Goal: Information Seeking & Learning: Learn about a topic

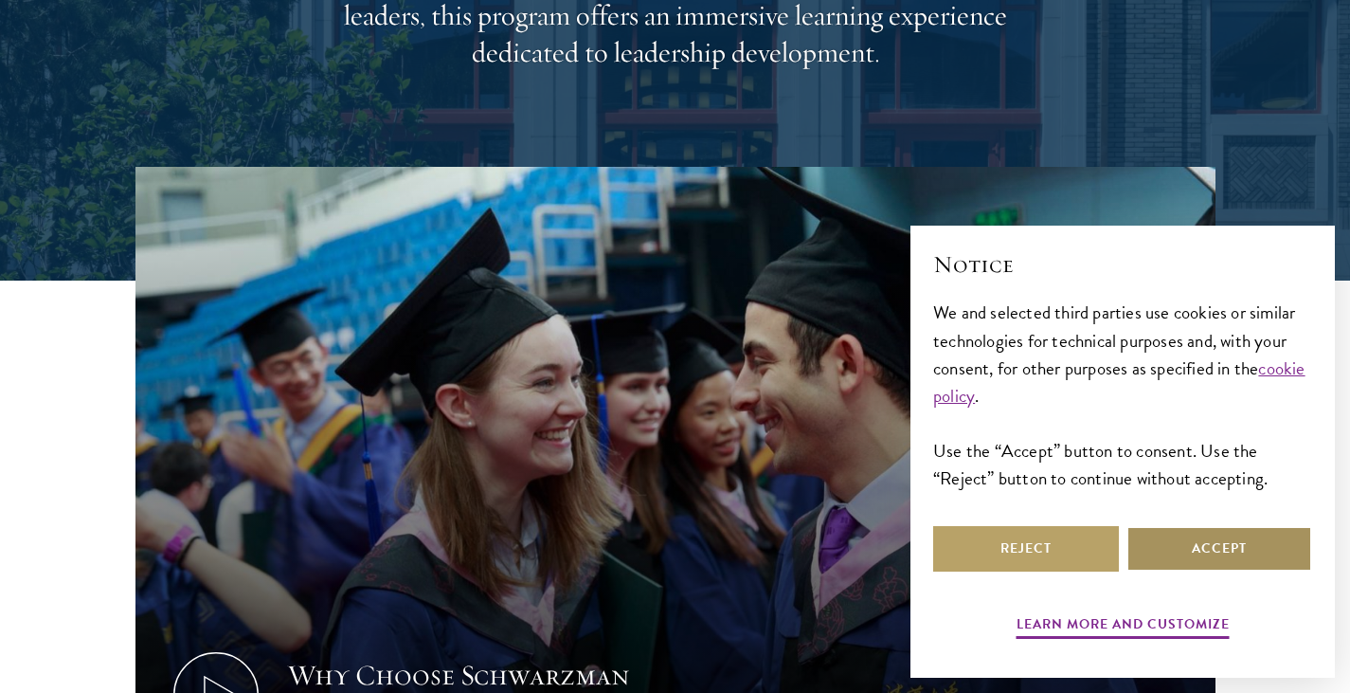
click at [1226, 548] on button "Accept" at bounding box center [1220, 548] width 186 height 45
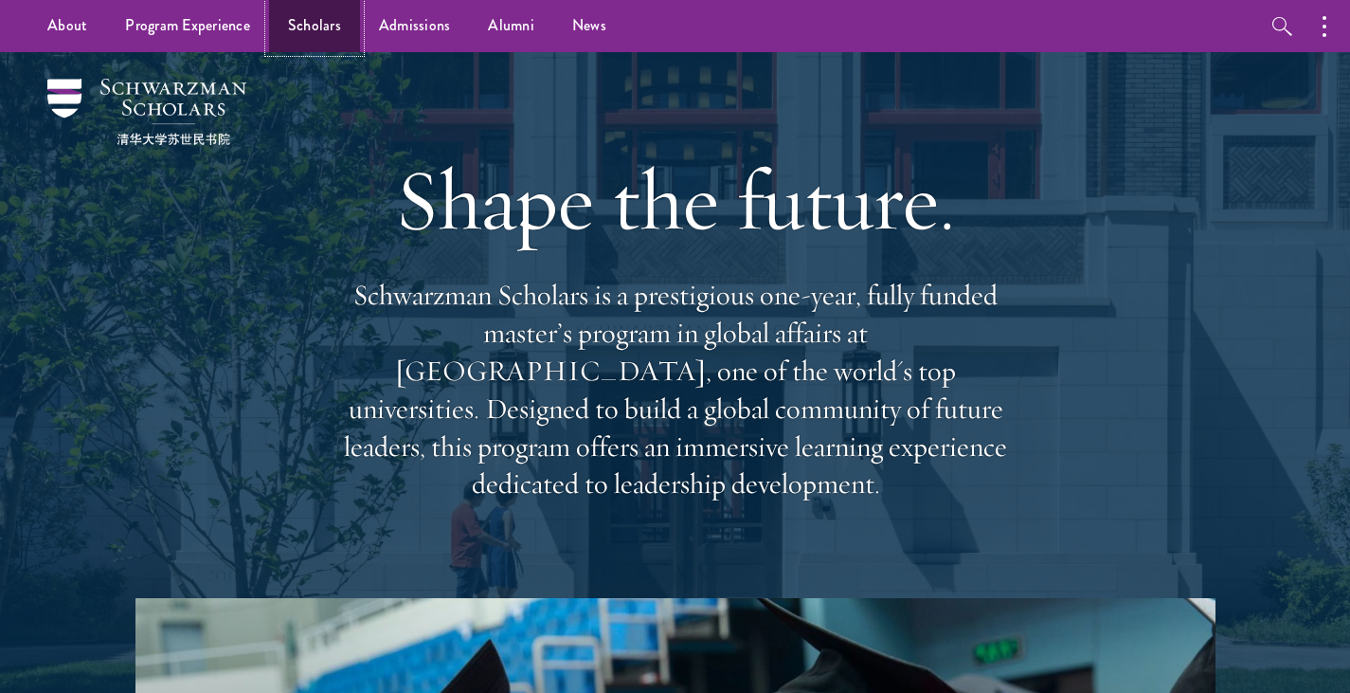
click at [333, 21] on link "Scholars" at bounding box center [314, 26] width 91 height 52
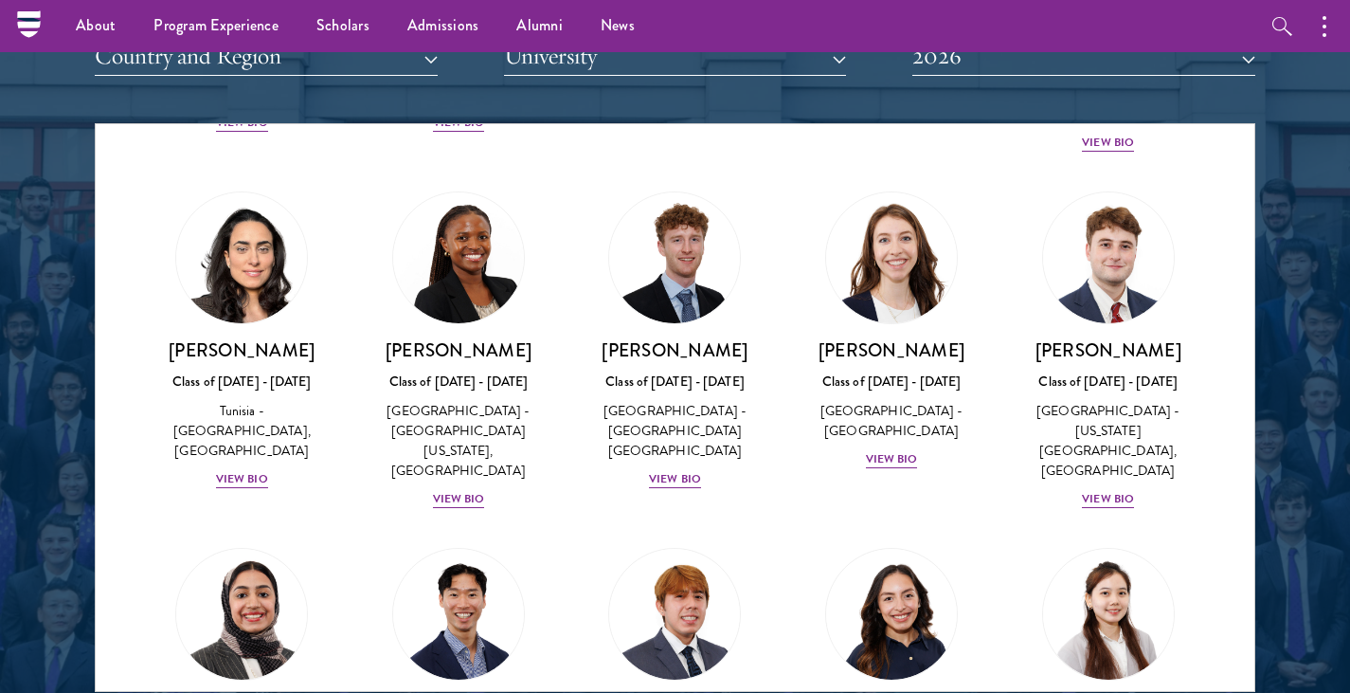
scroll to position [6132, 0]
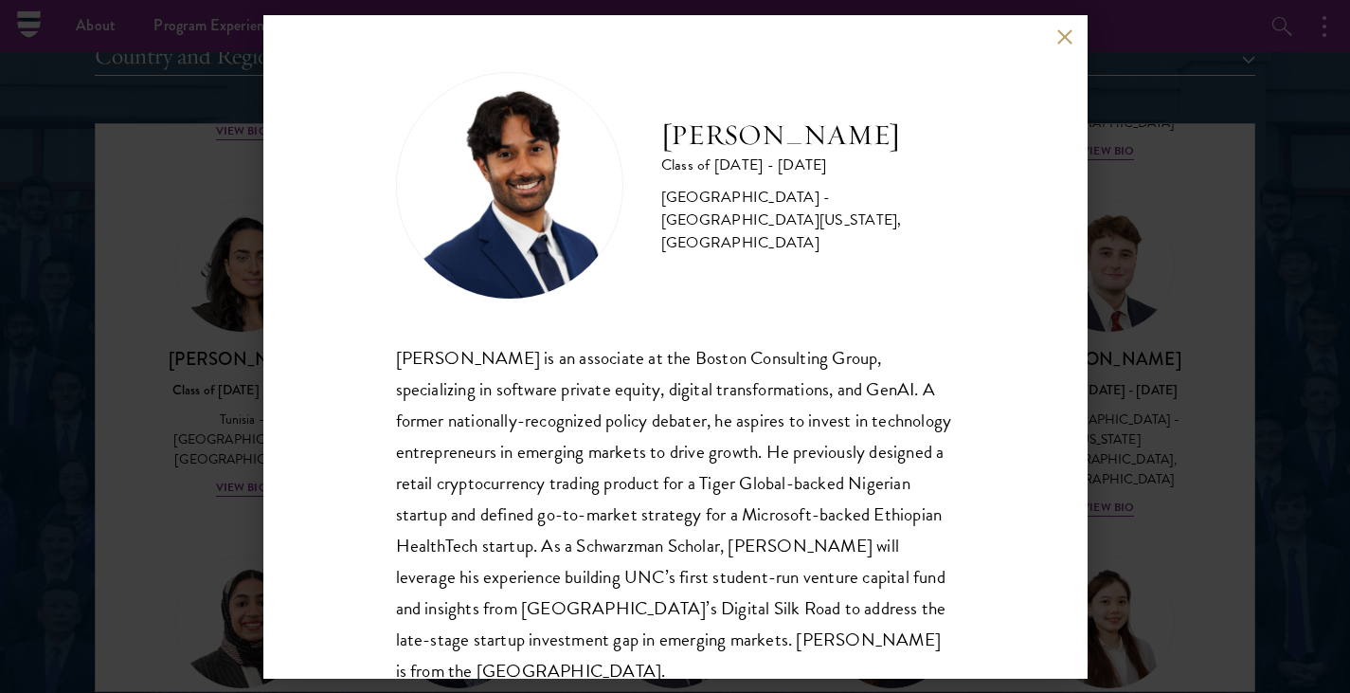
click at [142, 479] on div "Sanjeev Musuvathy Class of 2025 - 2026 United States of America - University of…" at bounding box center [675, 346] width 1350 height 693
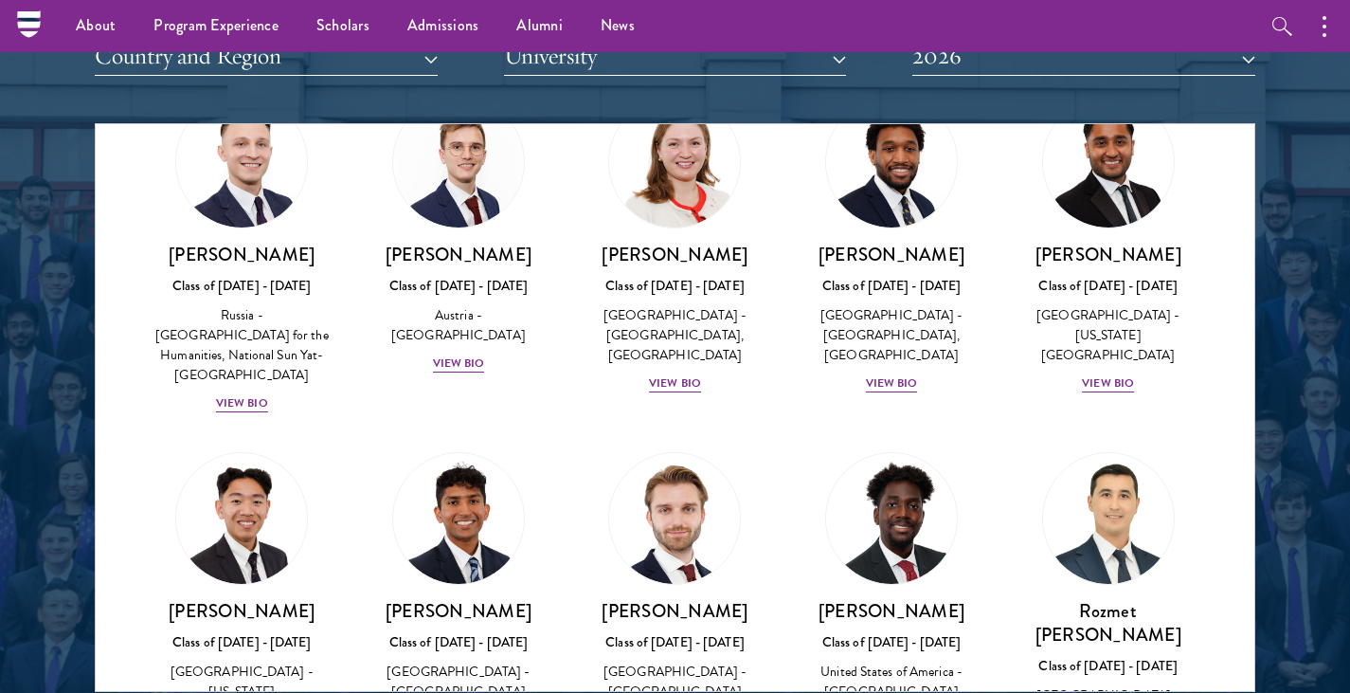
scroll to position [8335, 0]
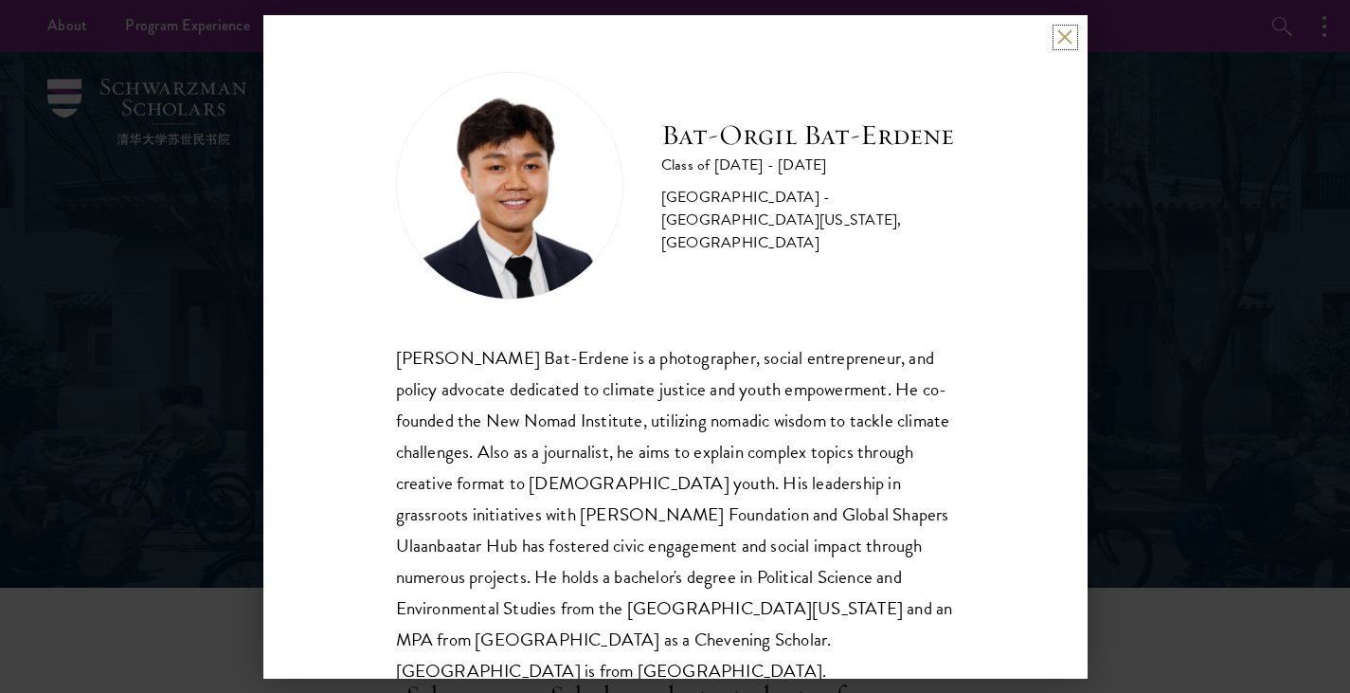
scroll to position [38, 0]
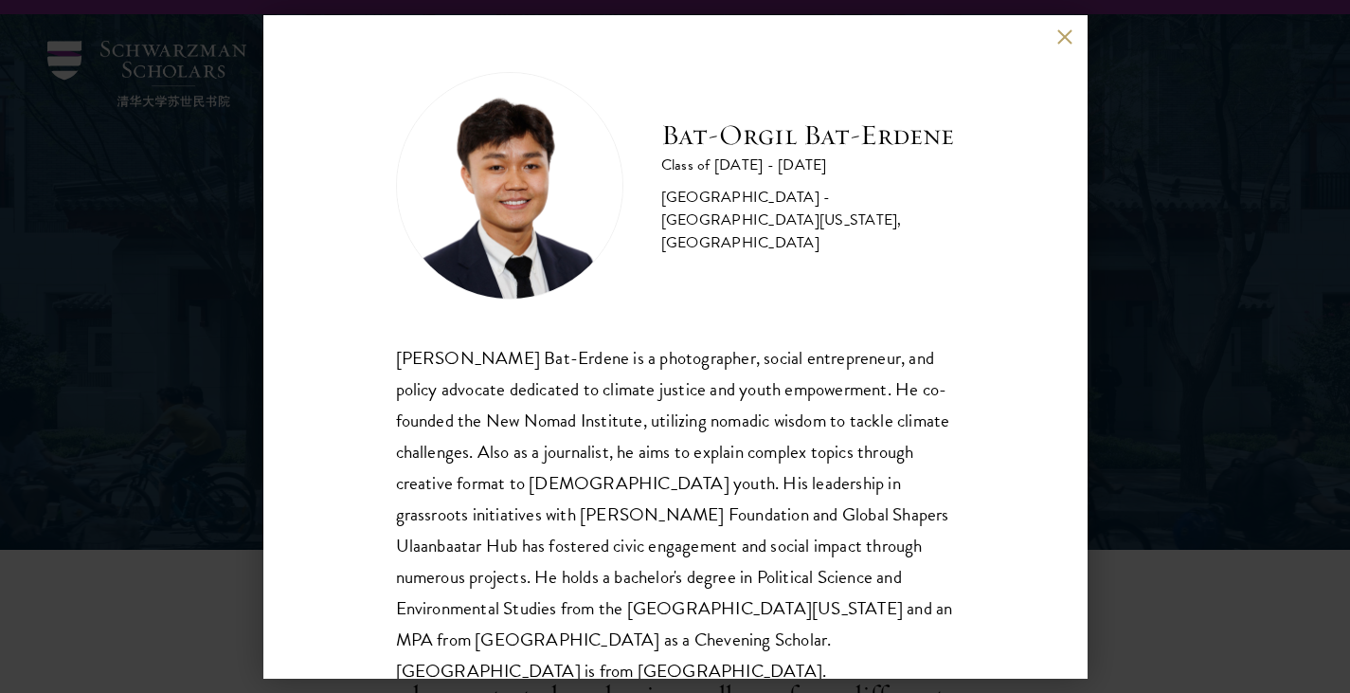
click at [941, 429] on div "[PERSON_NAME] Bat-Erdene Class of [DATE] - [DATE] [GEOGRAPHIC_DATA] - [GEOGRAPH…" at bounding box center [675, 346] width 824 height 663
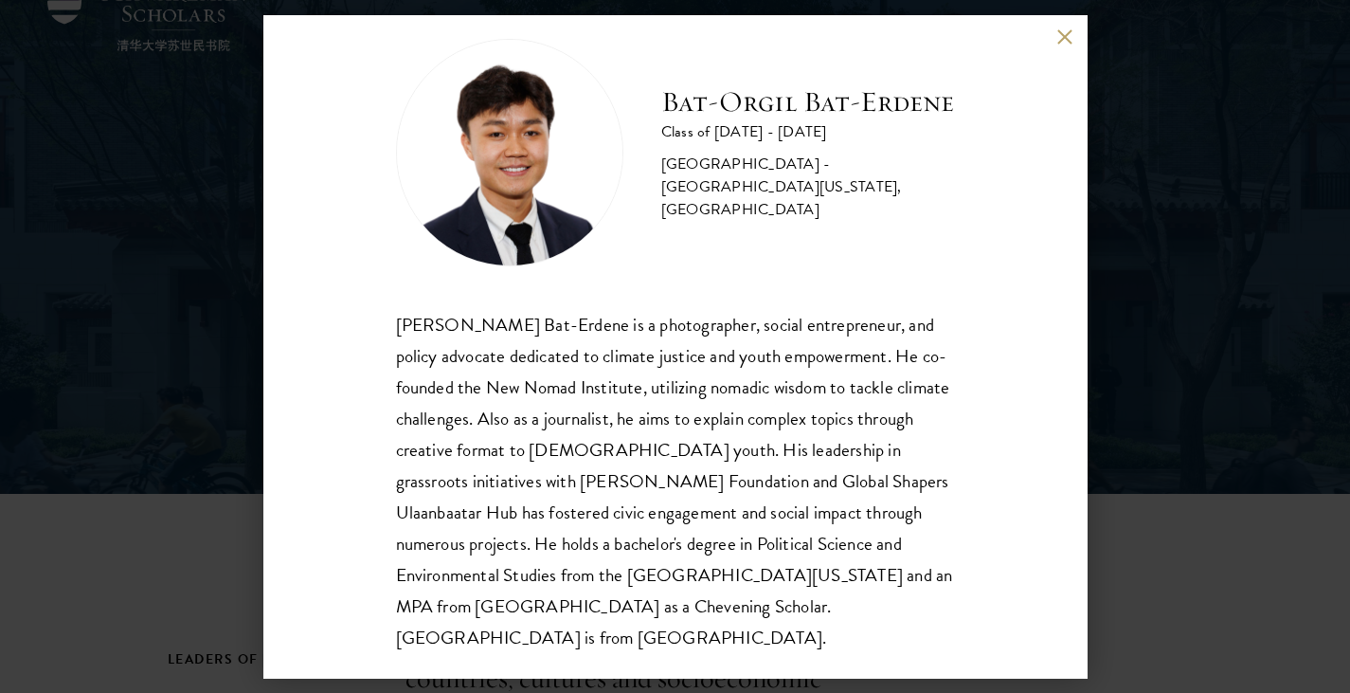
scroll to position [303, 0]
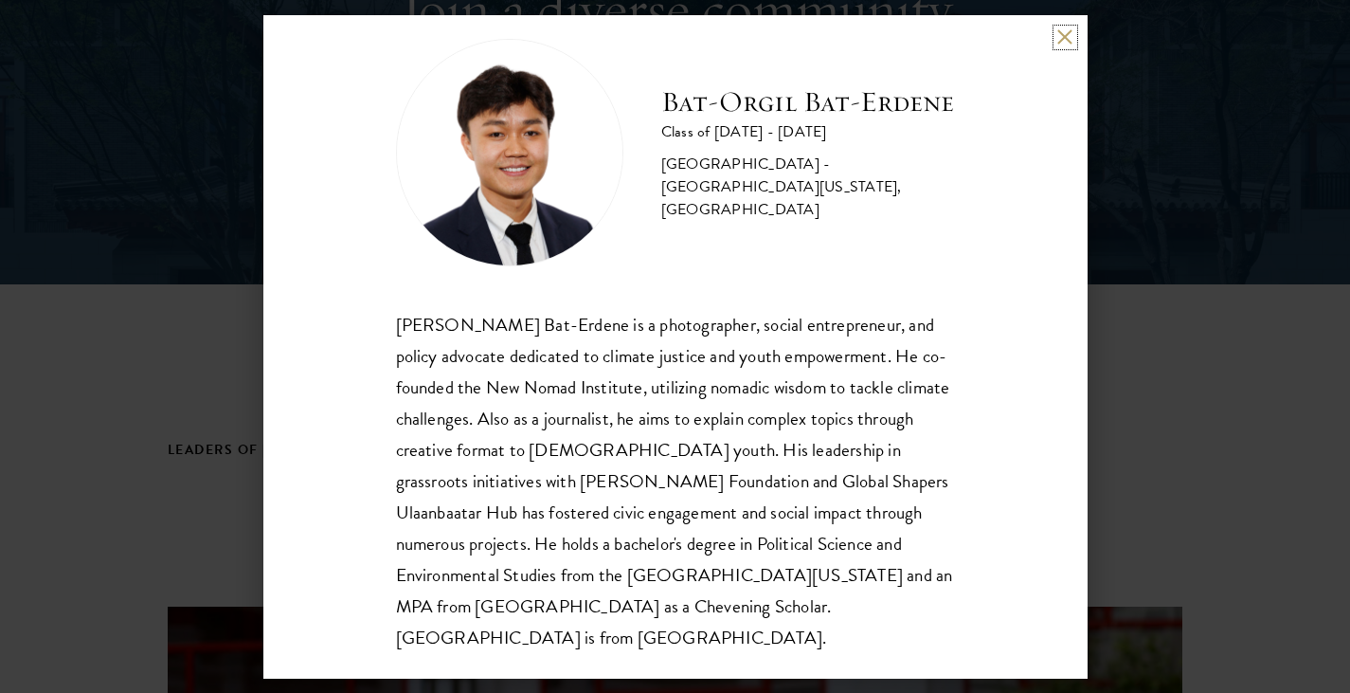
click at [1064, 29] on button at bounding box center [1065, 37] width 16 height 16
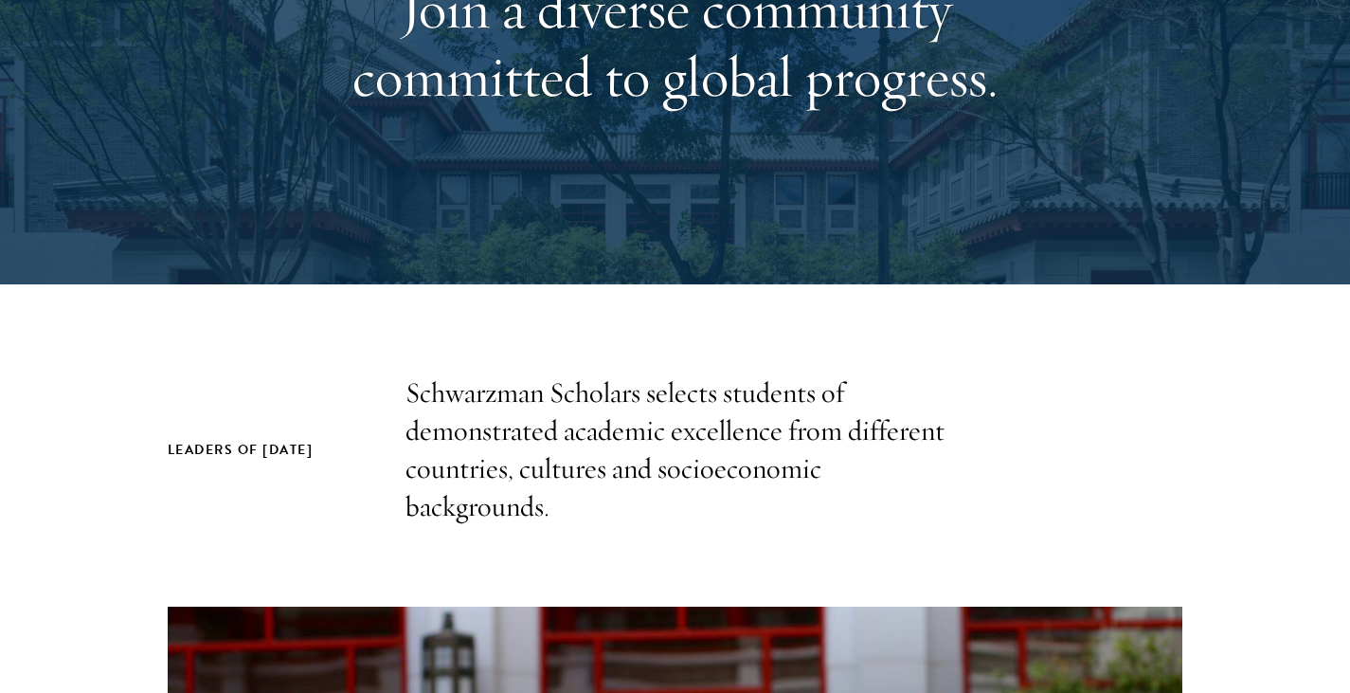
click at [1020, 491] on div "Leaders of [DATE] Schwarzman Scholars selects students of demonstrated academic…" at bounding box center [676, 450] width 1016 height 152
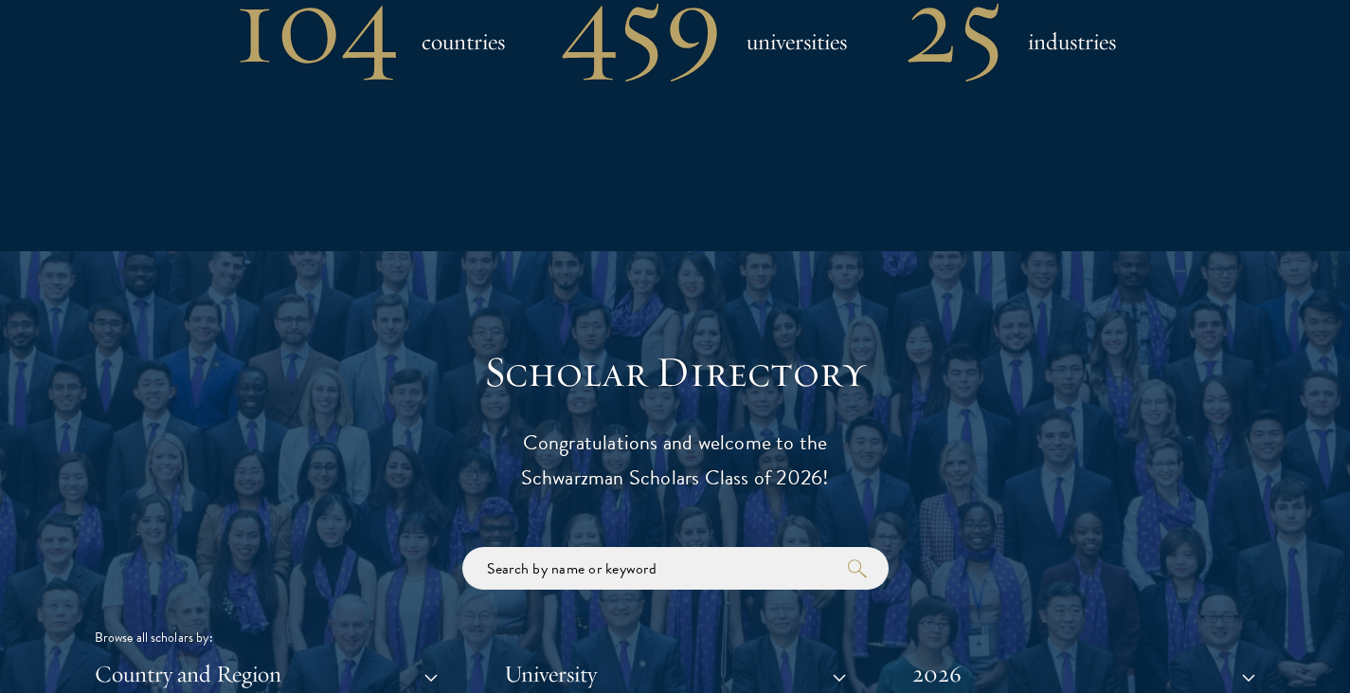
scroll to position [1857, 0]
